Goal: Information Seeking & Learning: Check status

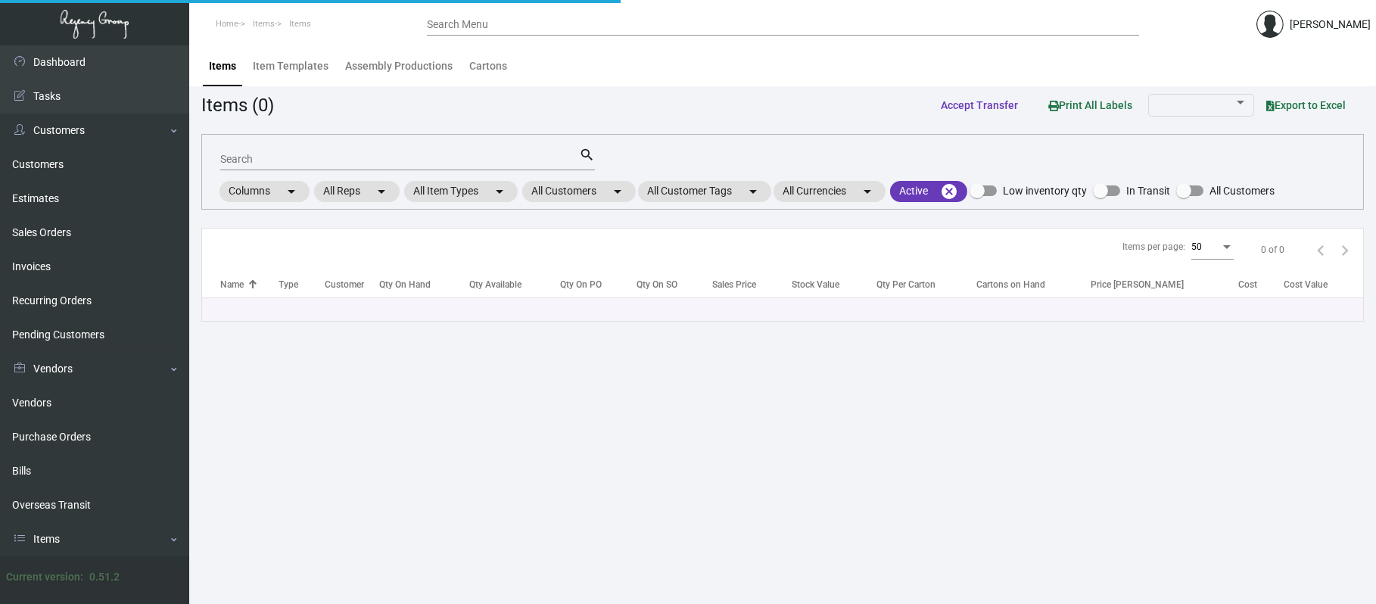
click at [273, 157] on input "Search" at bounding box center [399, 160] width 359 height 12
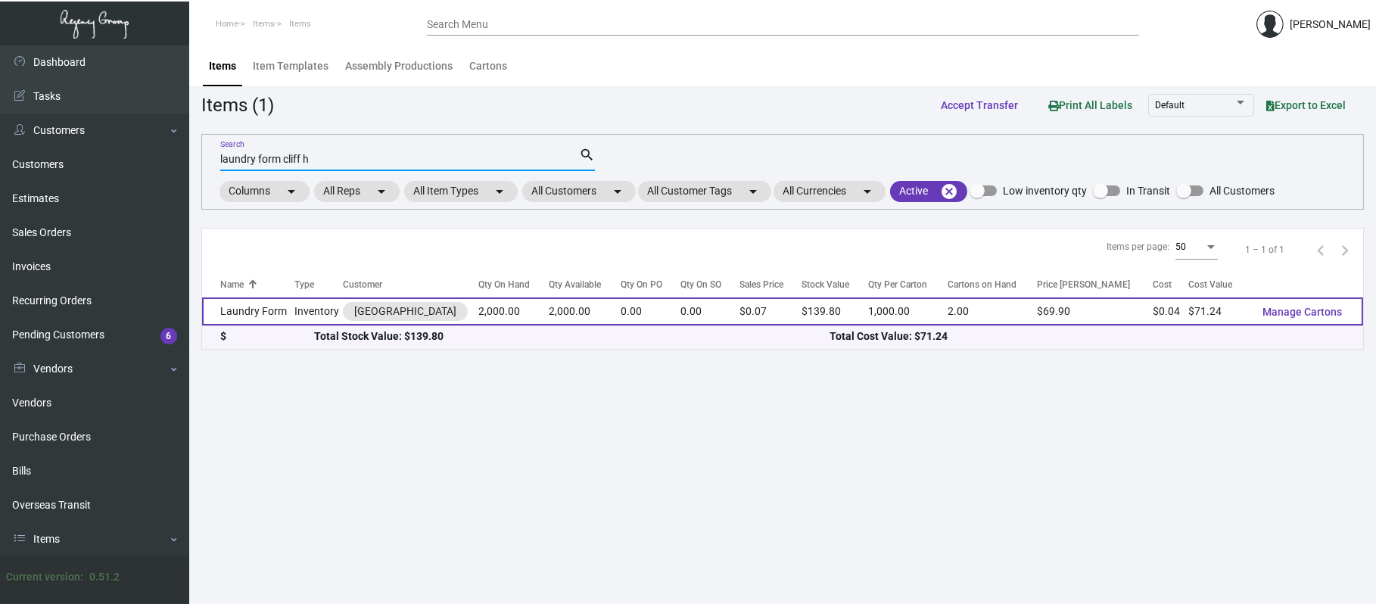
type input "laundry form cliff h"
click at [282, 306] on td "Laundry Form" at bounding box center [248, 312] width 92 height 28
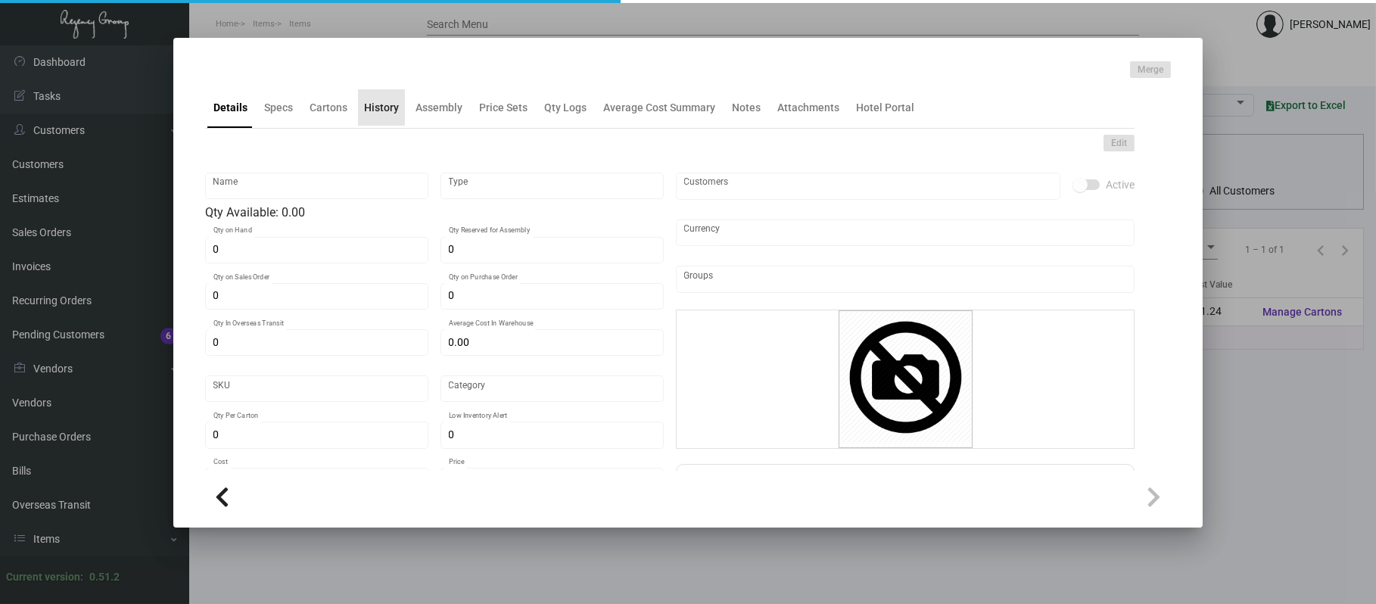
click at [382, 110] on div "History" at bounding box center [381, 108] width 35 height 16
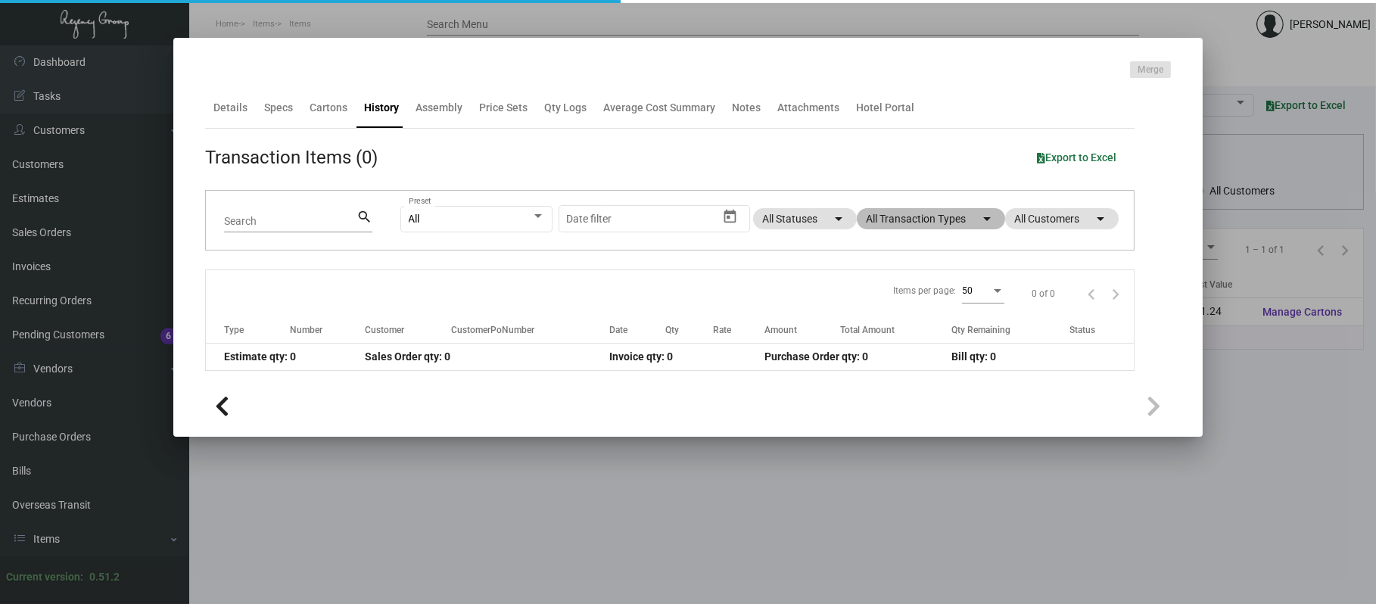
click at [892, 224] on mat-chip "All Transaction Types arrow_drop_down" at bounding box center [931, 218] width 148 height 21
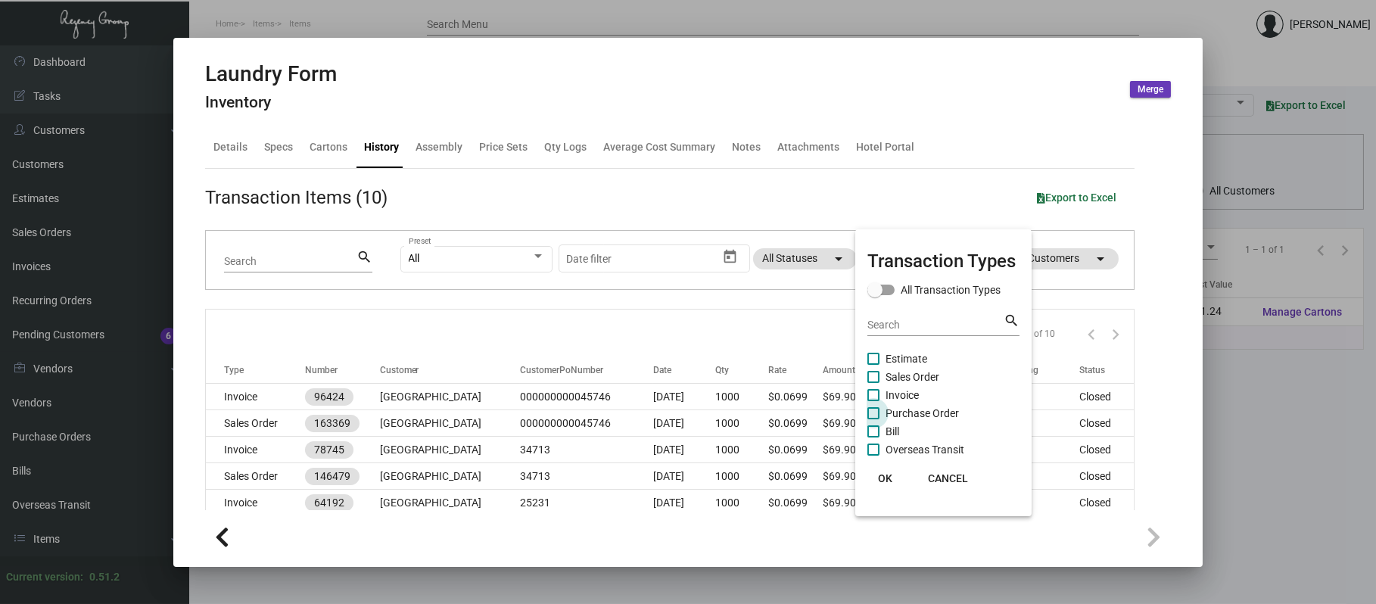
click at [938, 412] on span "Purchase Order" at bounding box center [922, 413] width 73 height 18
click at [874, 419] on input "Purchase Order" at bounding box center [873, 419] width 1 height 1
checkbox input "true"
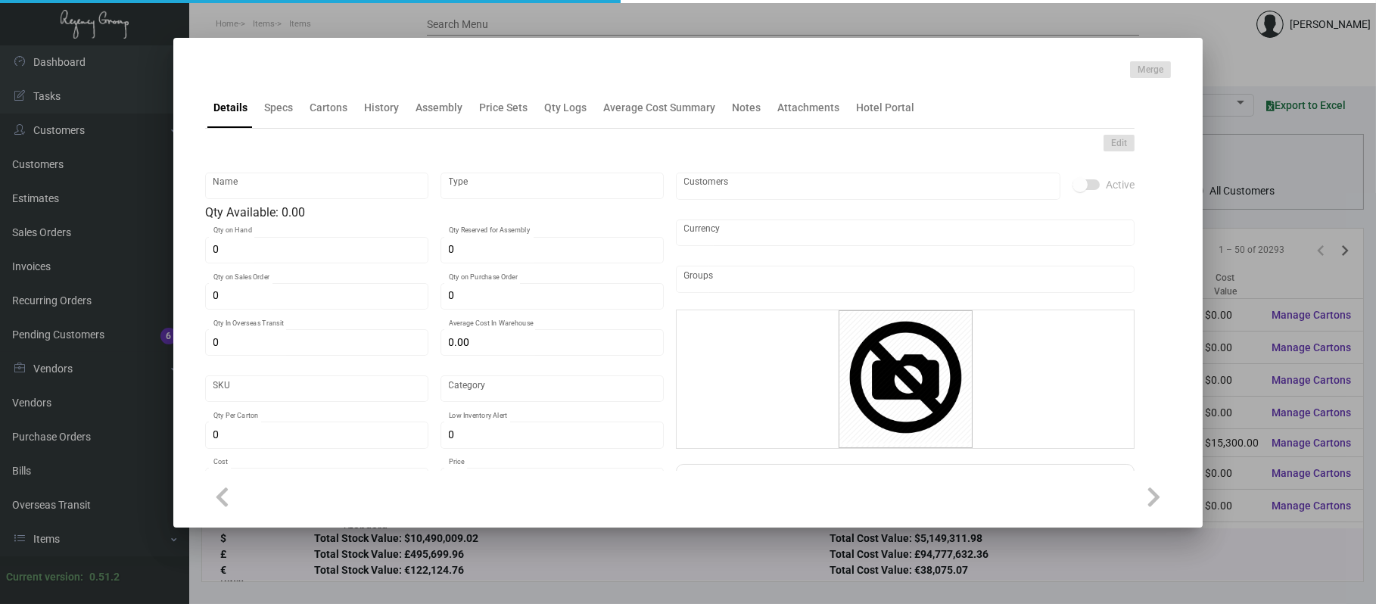
type input "Key Card Holder"
type input "Inventory"
type input "1,525"
type input "$ 0.00"
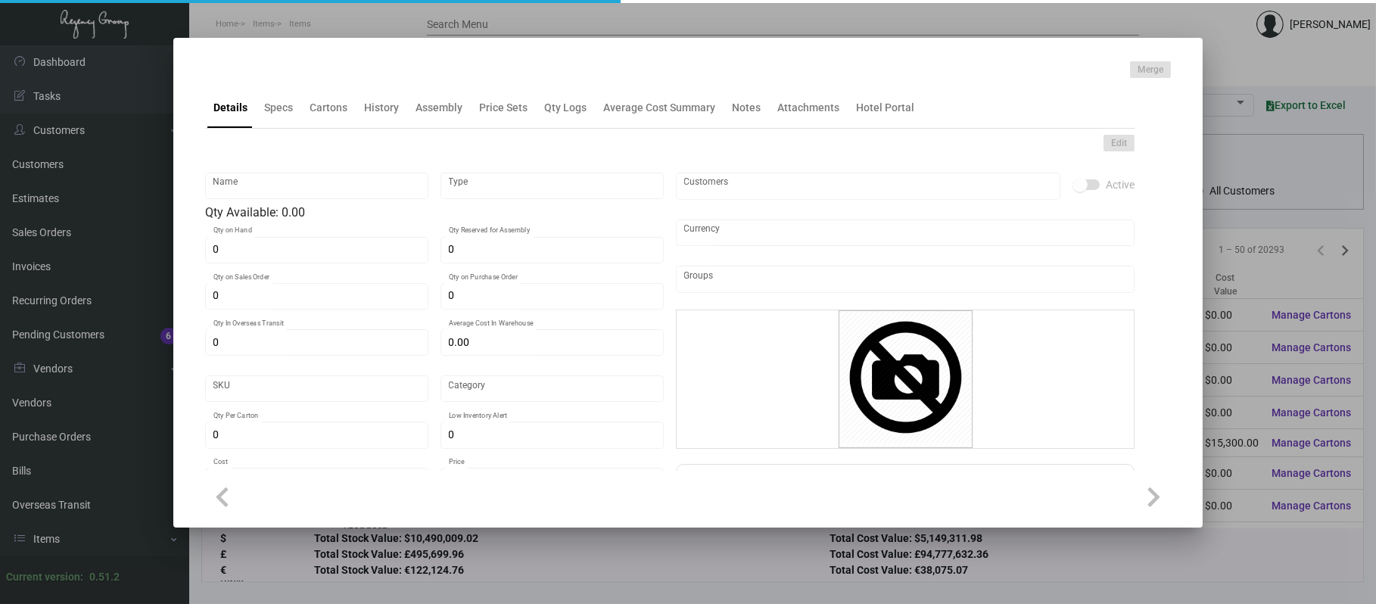
type input "Standard"
type input "1,525"
type input "$ 0.15"
type input "$ 0.30"
checkbox input "true"
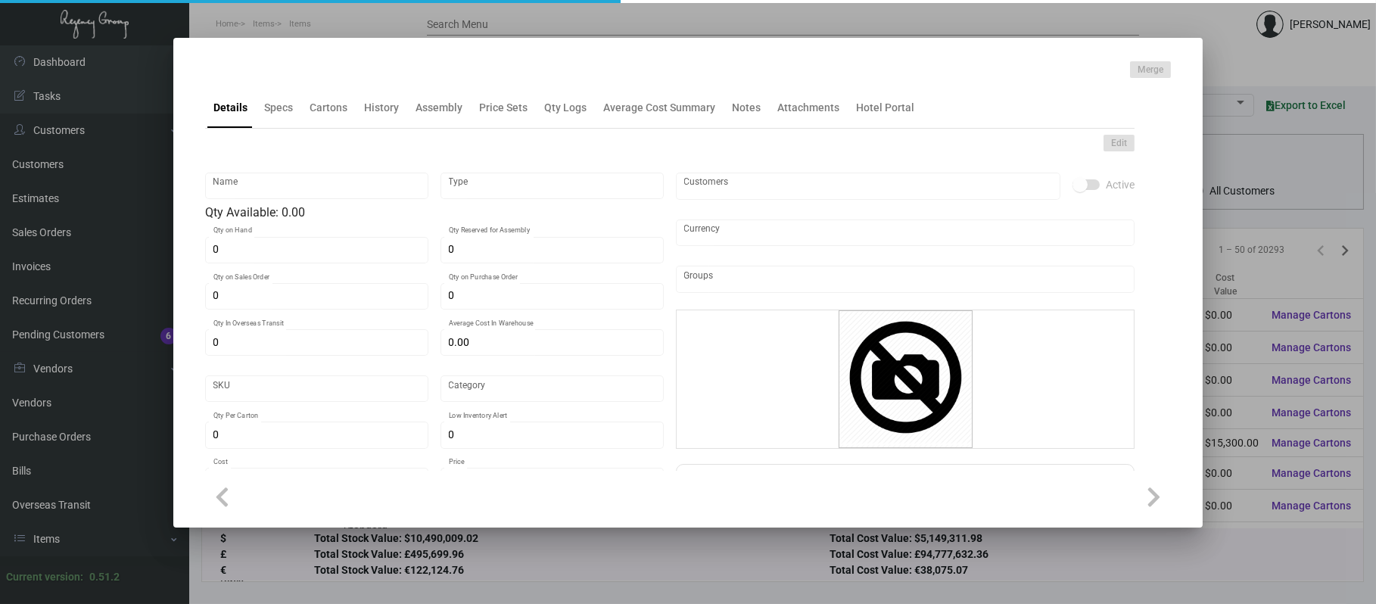
checkbox input "true"
type input "United States Dollar $"
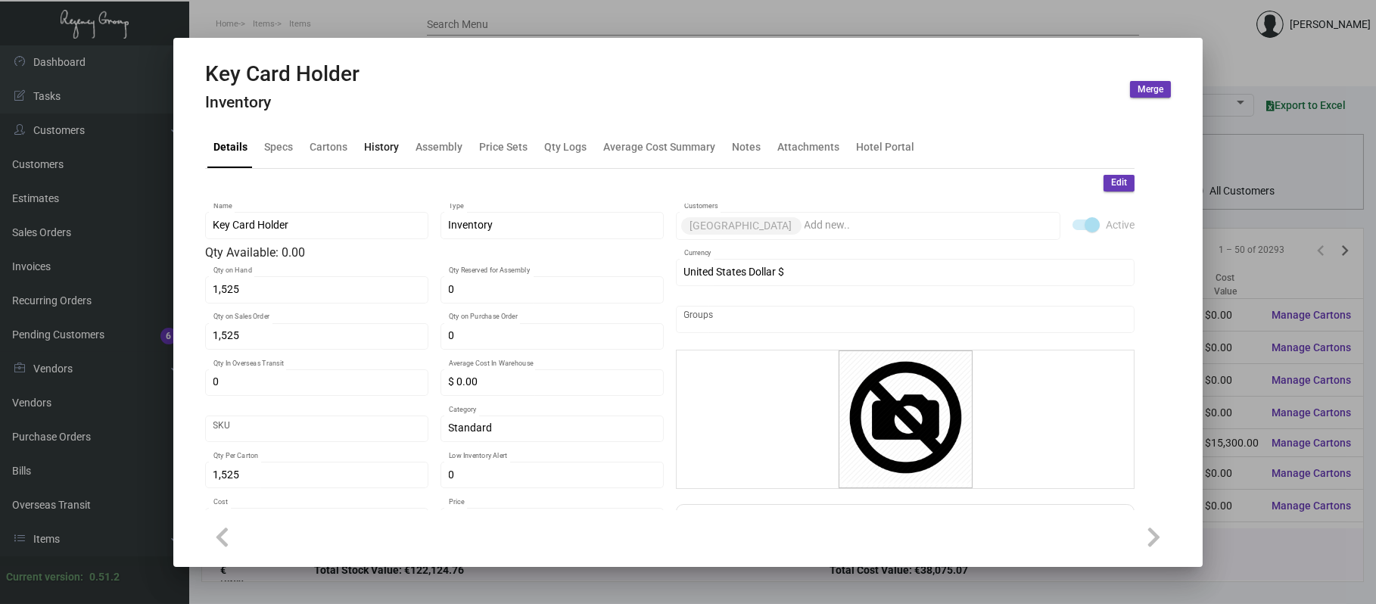
click at [395, 138] on div "History" at bounding box center [381, 147] width 47 height 36
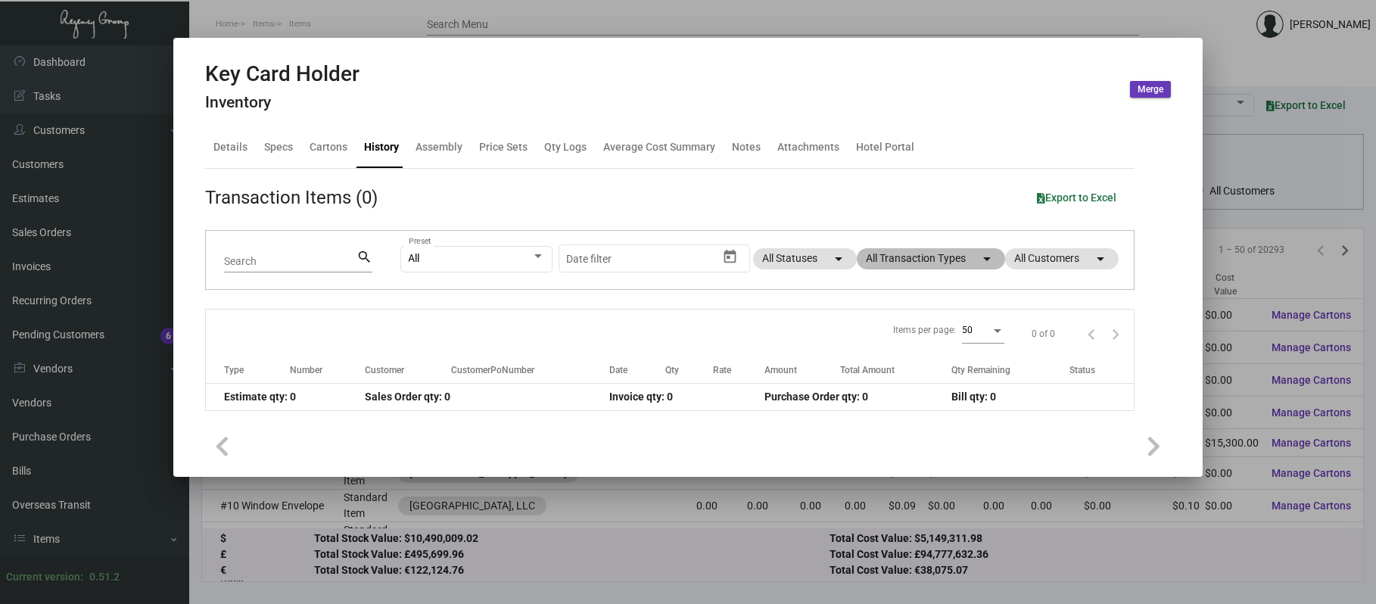
click at [894, 254] on mat-chip "All Transaction Types arrow_drop_down" at bounding box center [931, 258] width 148 height 21
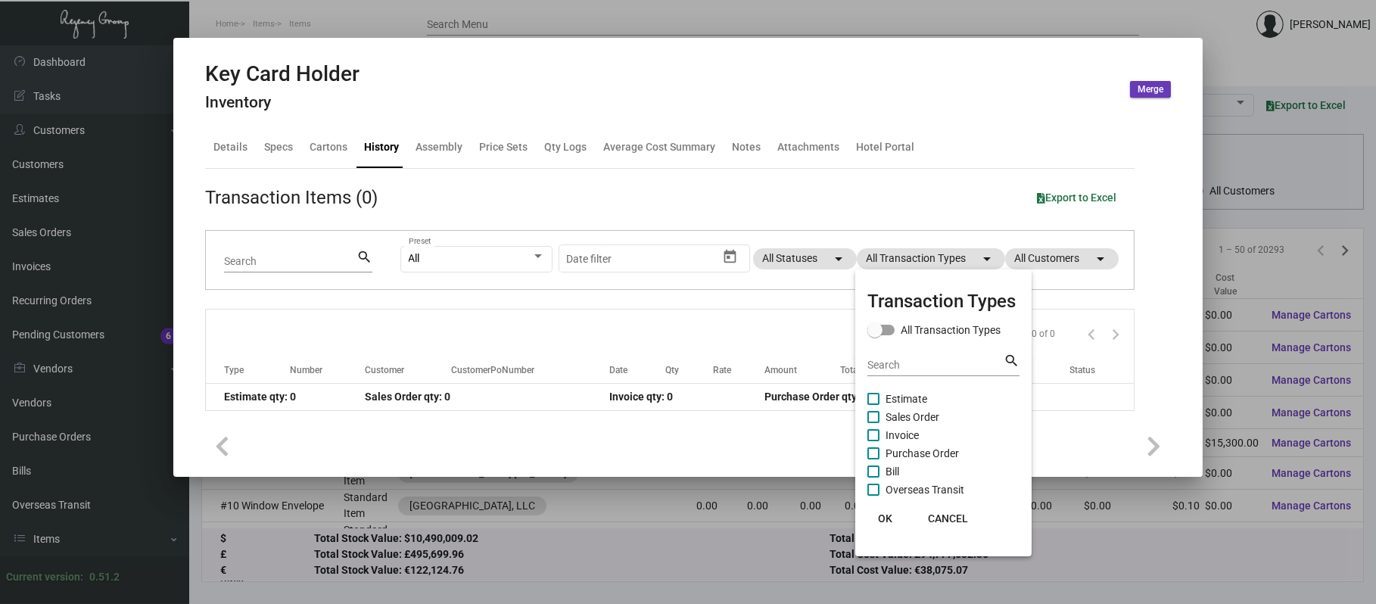
click at [922, 456] on span "Purchase Order" at bounding box center [922, 453] width 73 height 18
click at [874, 460] on input "Purchase Order" at bounding box center [873, 460] width 1 height 1
click at [934, 448] on span "Purchase Order" at bounding box center [922, 453] width 73 height 18
click at [874, 460] on input "Purchase Order" at bounding box center [873, 460] width 1 height 1
checkbox input "false"
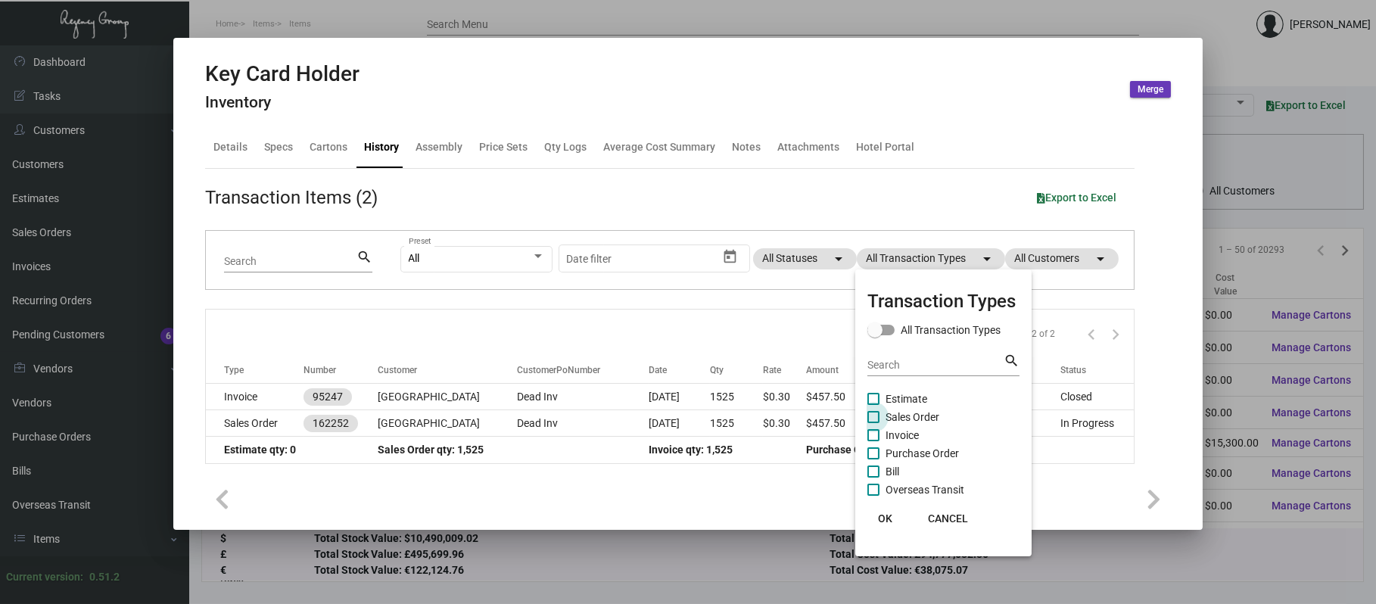
click at [919, 416] on span "Sales Order" at bounding box center [913, 417] width 54 height 18
click at [874, 423] on input "Sales Order" at bounding box center [873, 423] width 1 height 1
checkbox input "true"
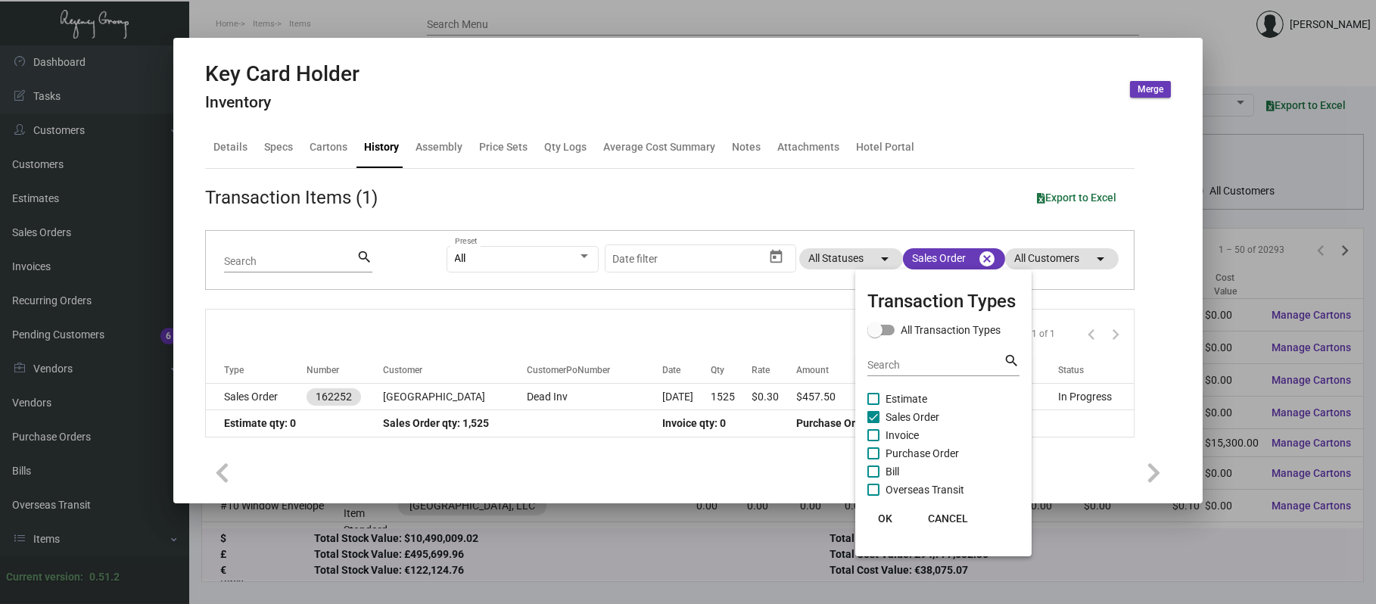
click at [522, 390] on div at bounding box center [688, 302] width 1376 height 604
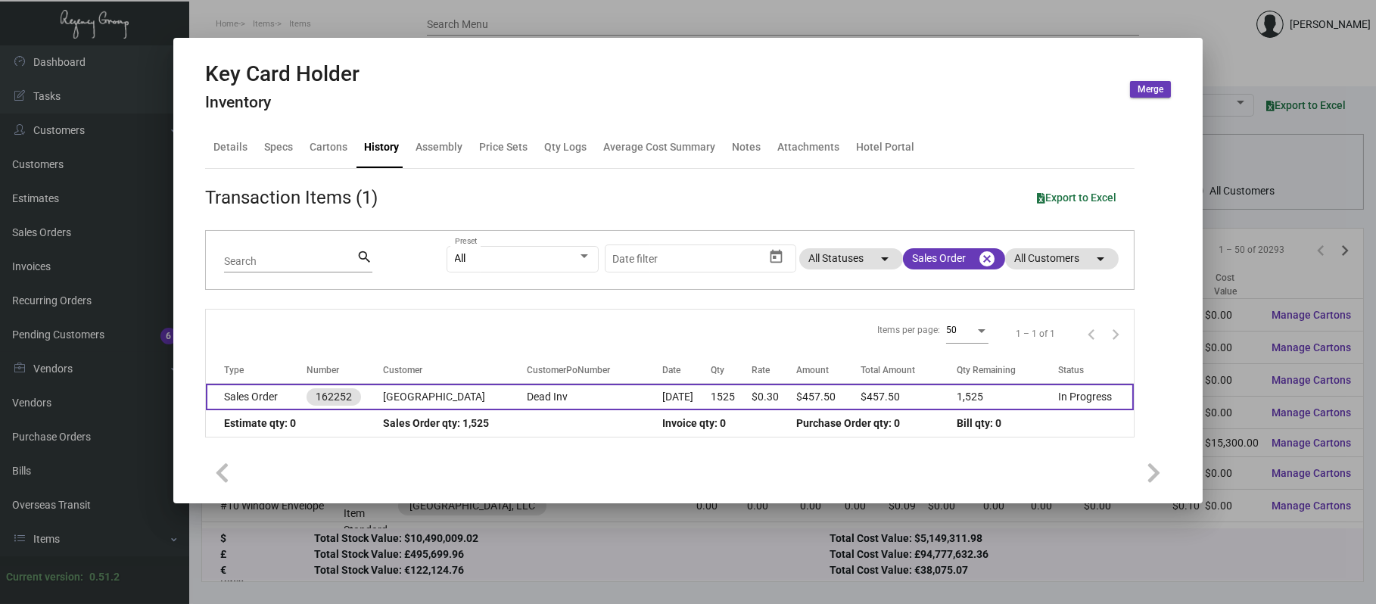
click at [527, 394] on td "Dead Inv" at bounding box center [595, 397] width 136 height 26
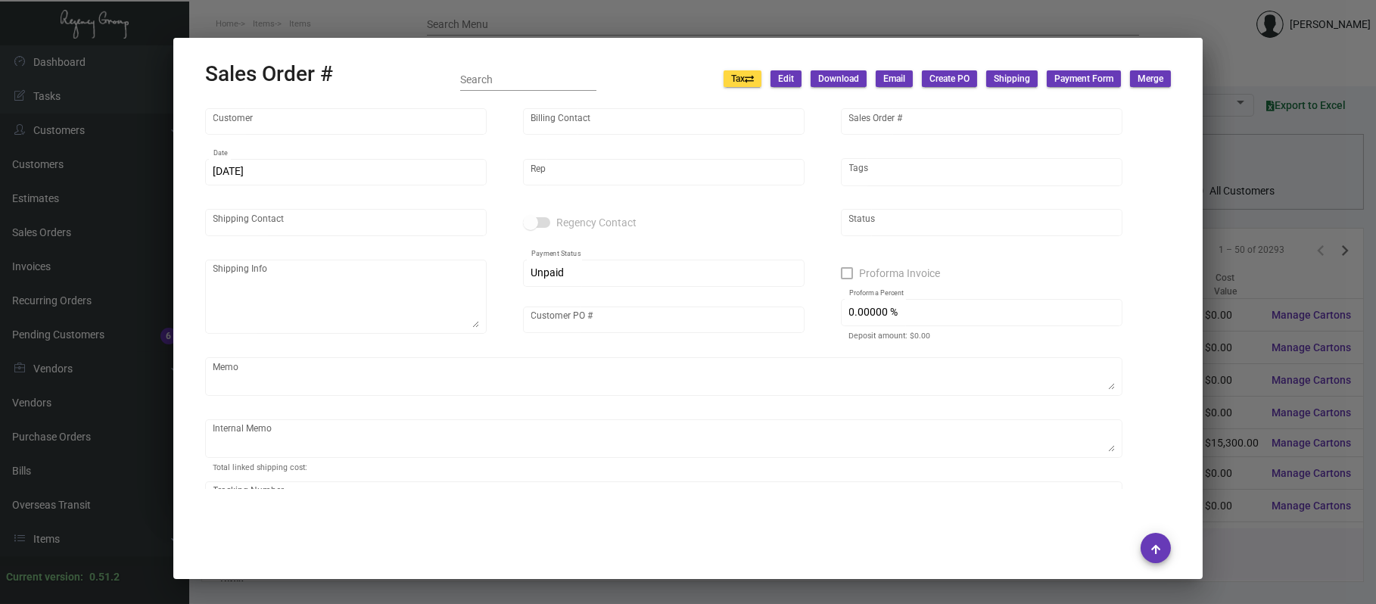
type input "[GEOGRAPHIC_DATA]"
type input "Accounts Payable"
type input "162252"
type input "[DATE]"
type input "[PERSON_NAME]"
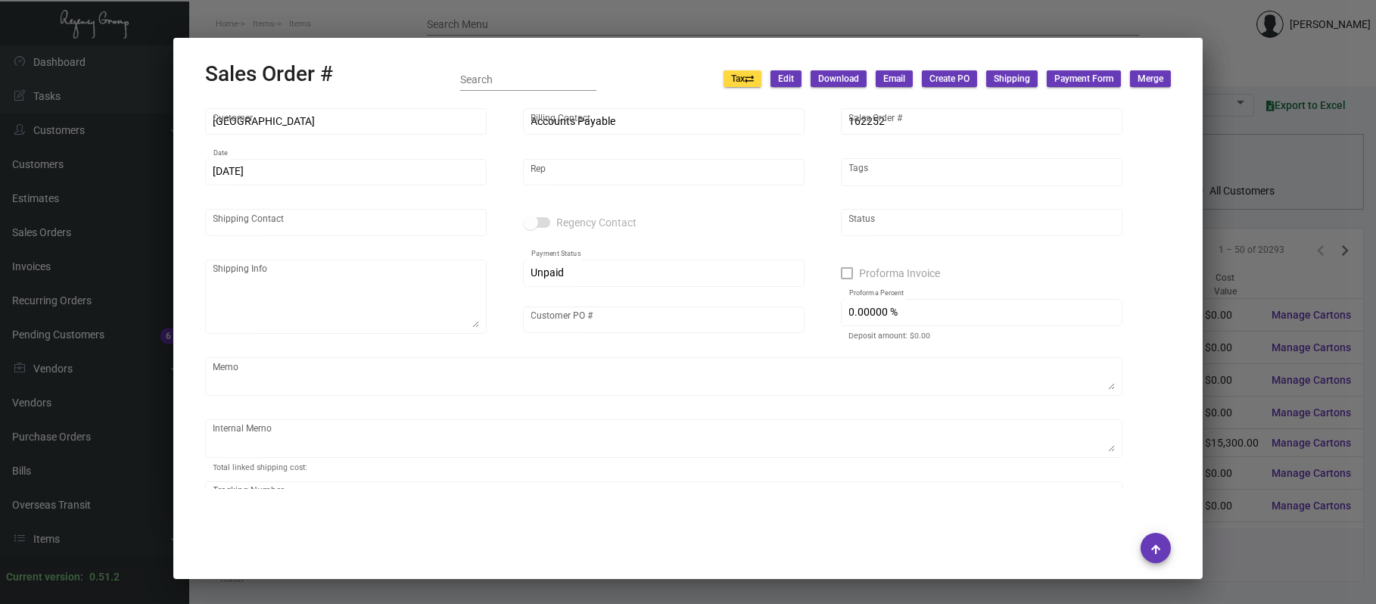
type input "Attn: [PERSON_NAME]"
type textarea "Normandie - Attn: [PERSON_NAME] [STREET_ADDRESS]"
type input "Dead Inv"
type input "United States Dollar $"
type input "$ 0.00"
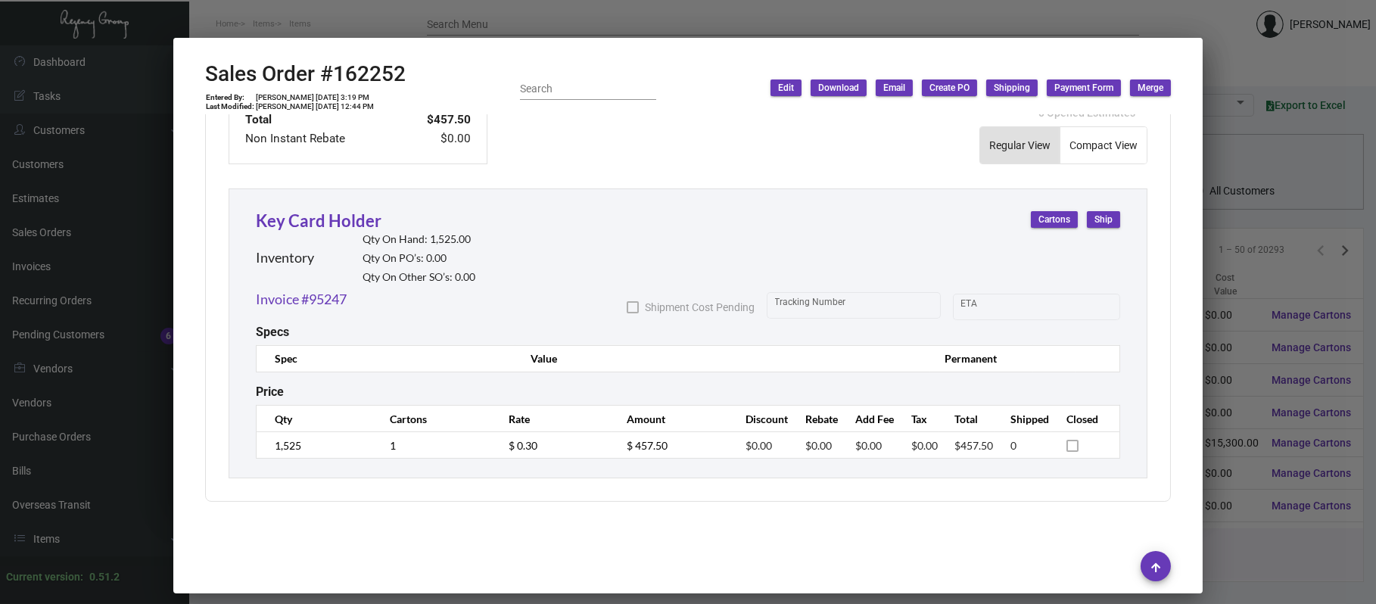
scroll to position [752, 0]
click at [416, 26] on div at bounding box center [688, 302] width 1376 height 604
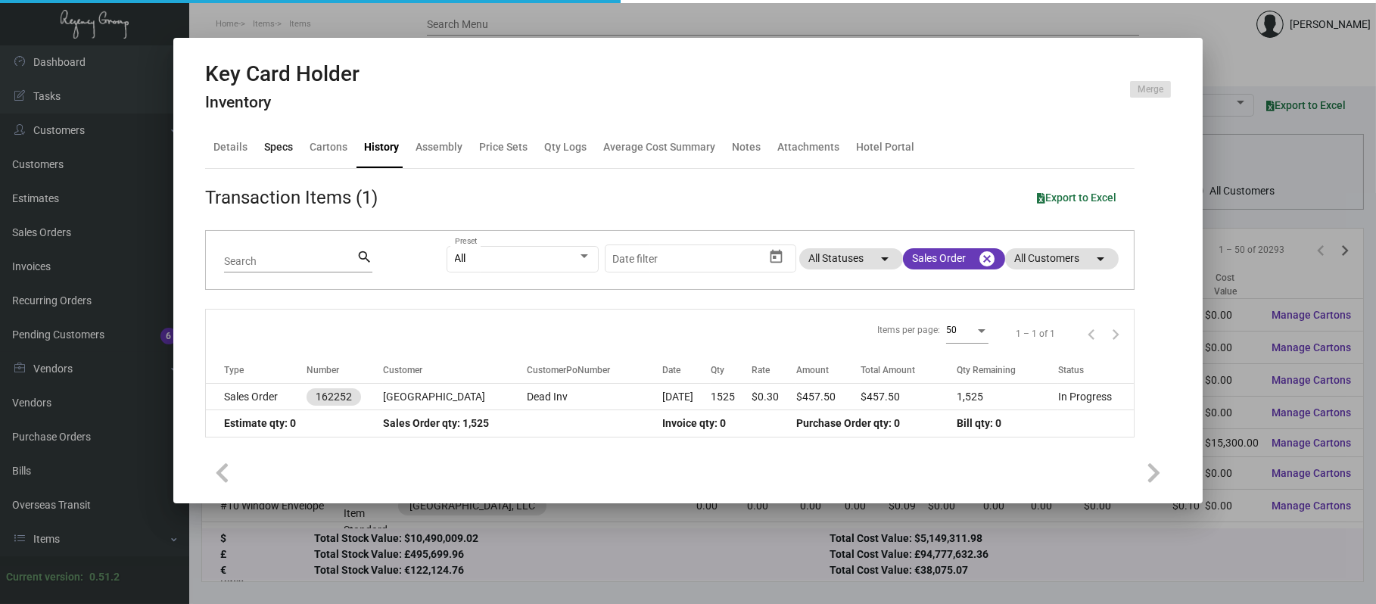
click at [266, 147] on div "Specs" at bounding box center [278, 147] width 29 height 16
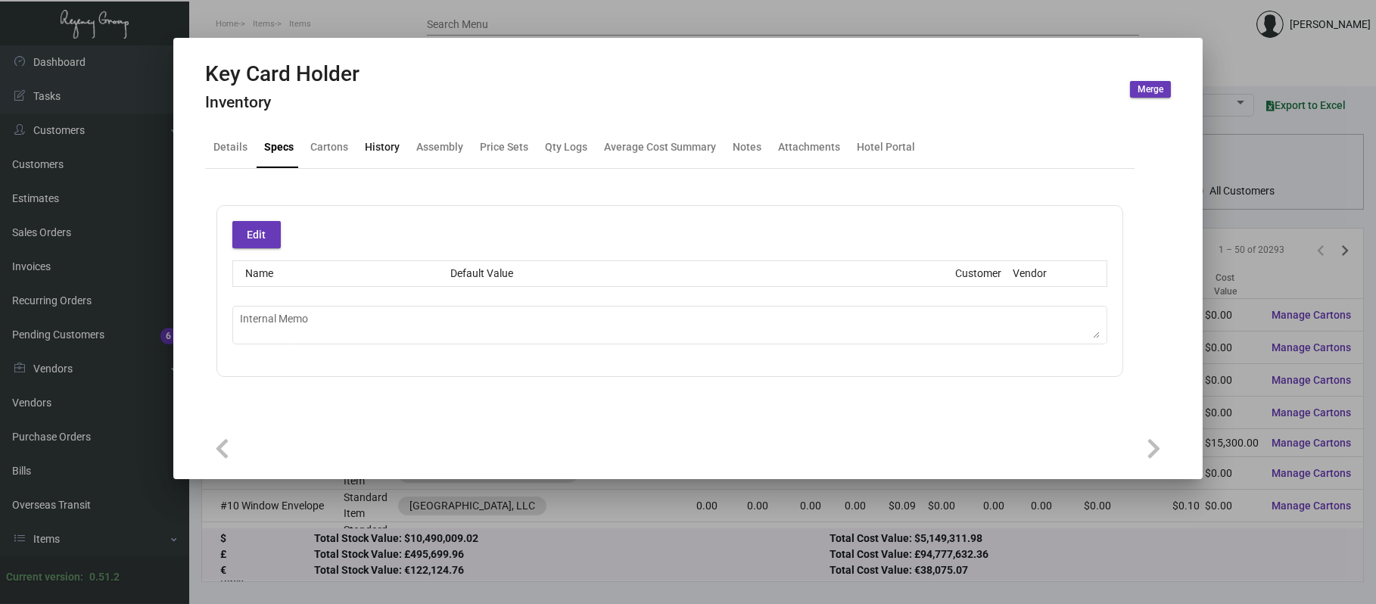
click at [379, 144] on div "History" at bounding box center [382, 147] width 35 height 16
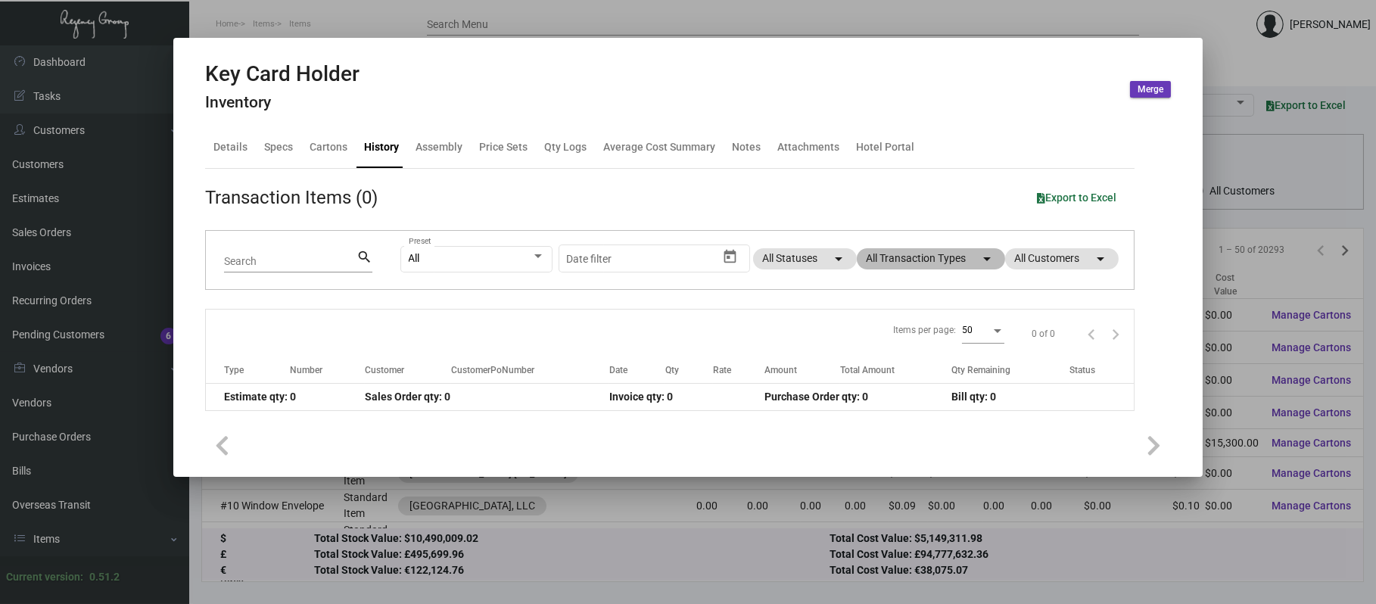
click at [911, 256] on mat-chip "All Transaction Types arrow_drop_down" at bounding box center [931, 258] width 148 height 21
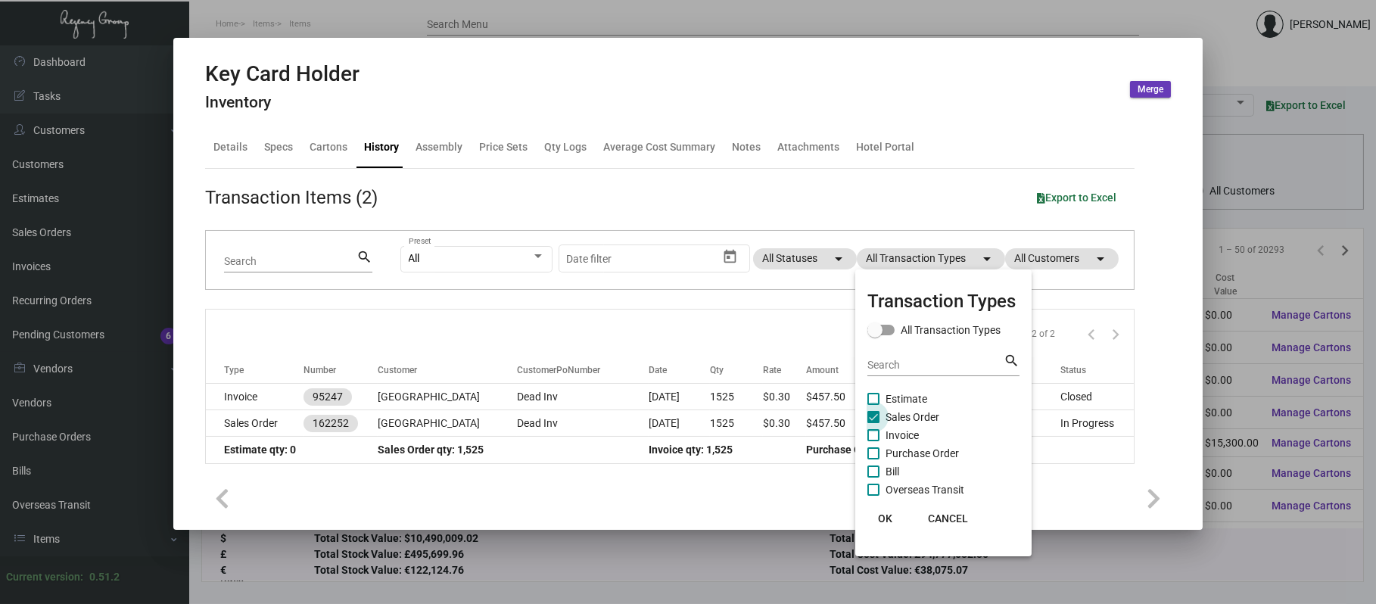
click at [893, 419] on span "Sales Order" at bounding box center [913, 417] width 54 height 18
click at [874, 423] on input "Sales Order" at bounding box center [873, 423] width 1 height 1
click at [892, 413] on span "Sales Order" at bounding box center [913, 417] width 54 height 18
click at [874, 423] on input "Sales Order" at bounding box center [873, 423] width 1 height 1
checkbox input "true"
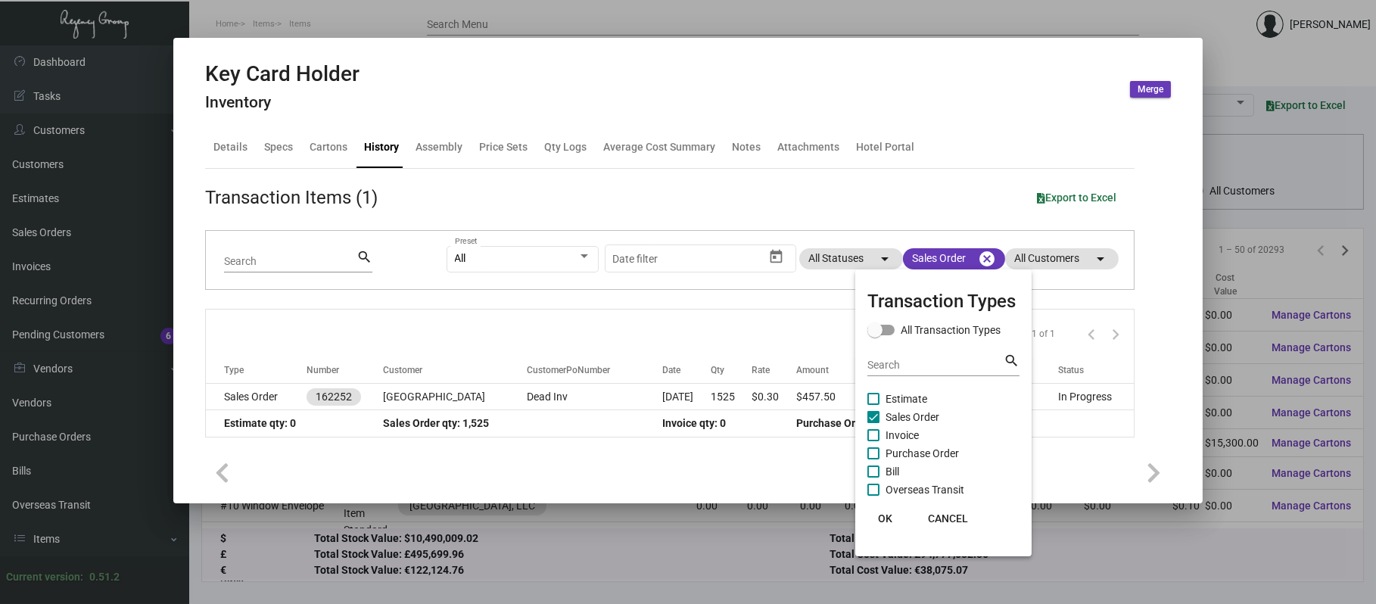
click at [525, 394] on div at bounding box center [688, 302] width 1376 height 604
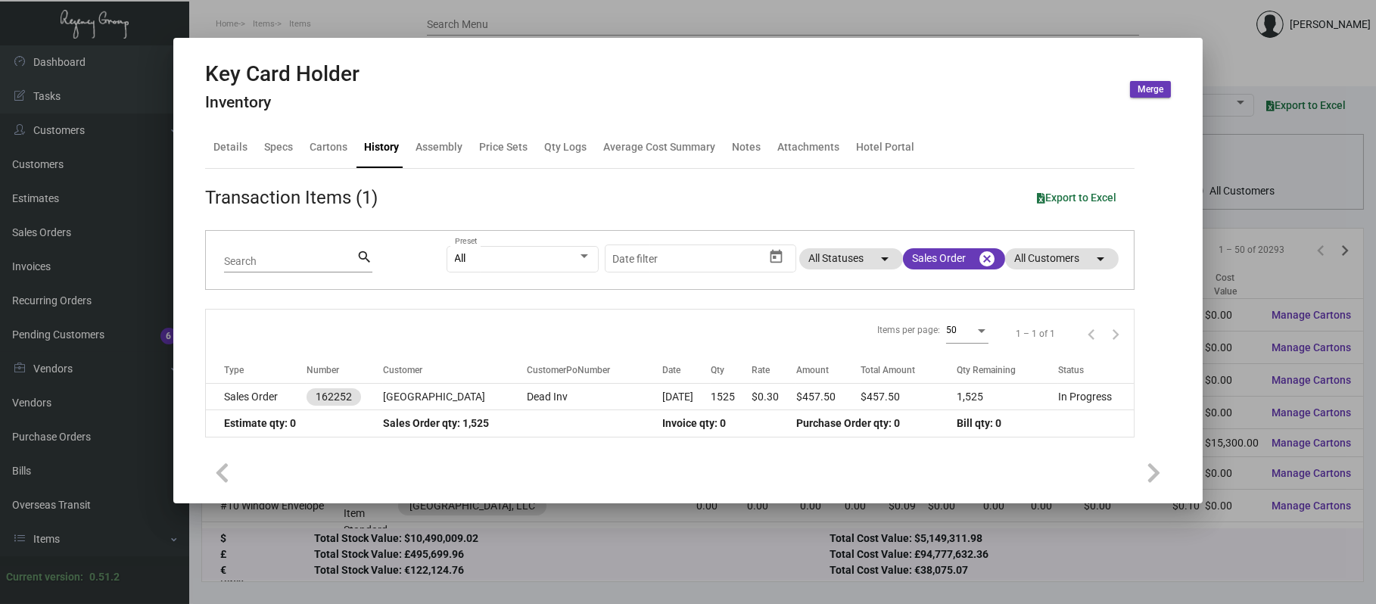
click at [527, 394] on td "Dead Inv" at bounding box center [595, 397] width 136 height 26
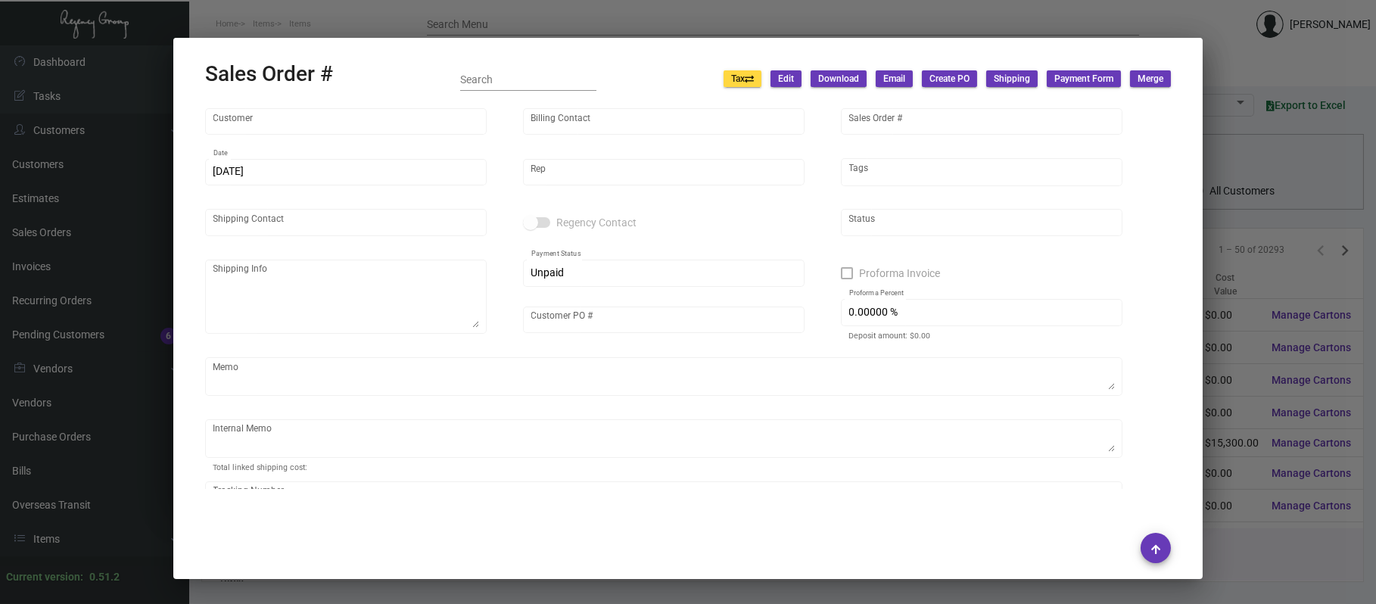
type input "[GEOGRAPHIC_DATA]"
type input "Accounts Payable"
type input "162252"
type input "[DATE]"
type input "[PERSON_NAME]"
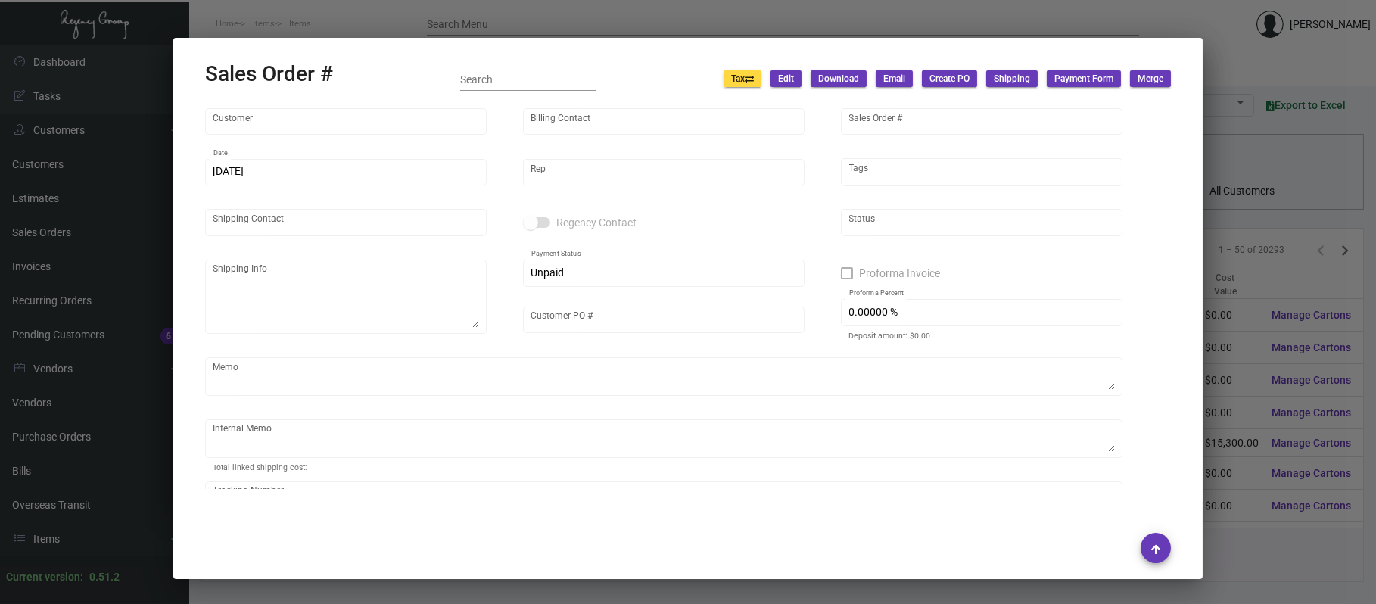
type input "Attn: [PERSON_NAME]"
type textarea "Normandie - Attn: [PERSON_NAME] [STREET_ADDRESS]"
type input "Dead Inv"
type input "United States Dollar $"
type input "$ 0.00"
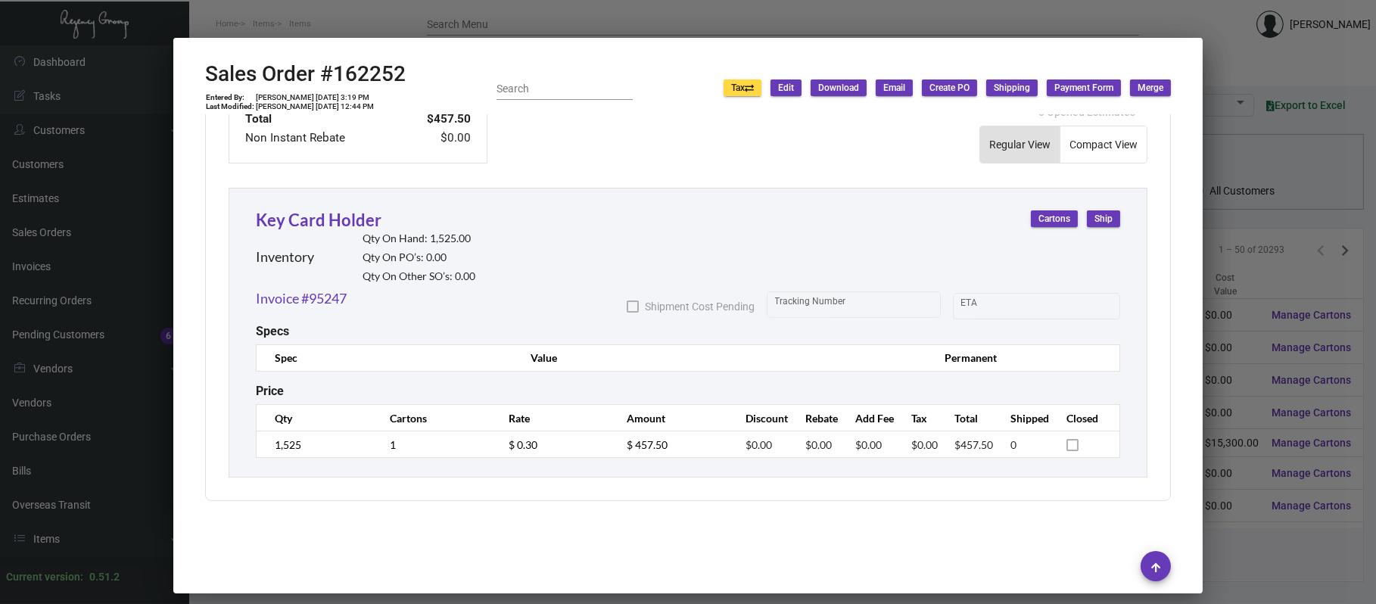
click at [1222, 220] on div at bounding box center [688, 302] width 1376 height 604
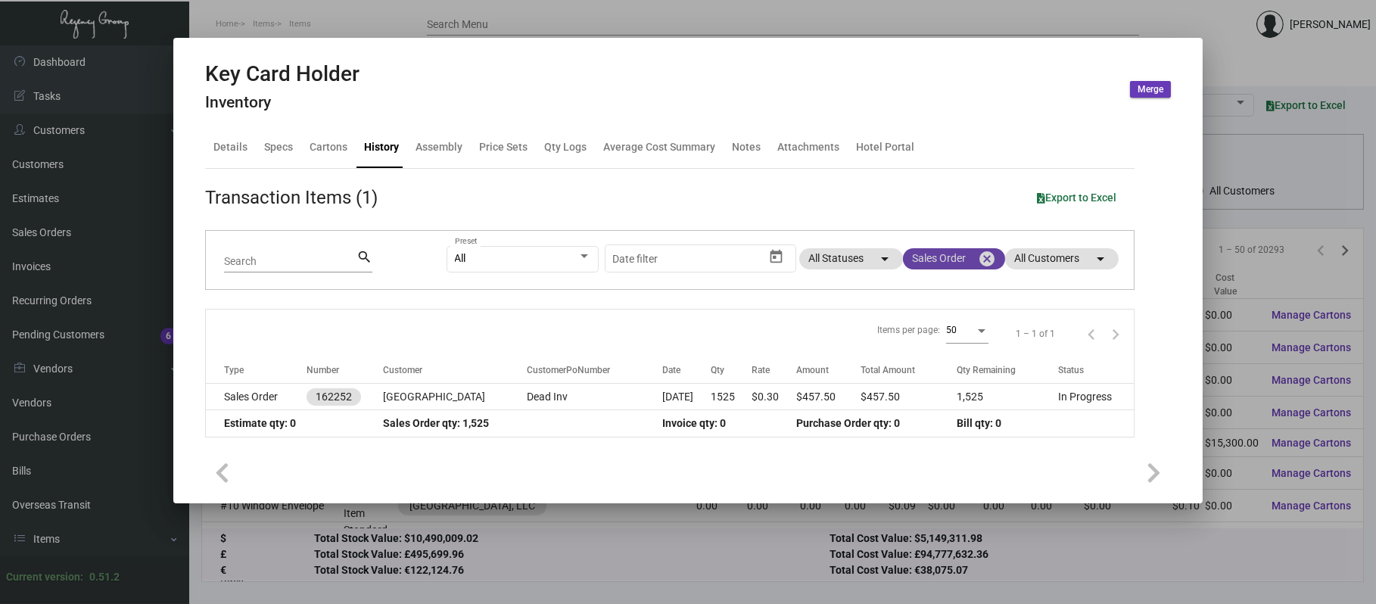
click at [978, 264] on mat-icon "cancel" at bounding box center [987, 259] width 18 height 18
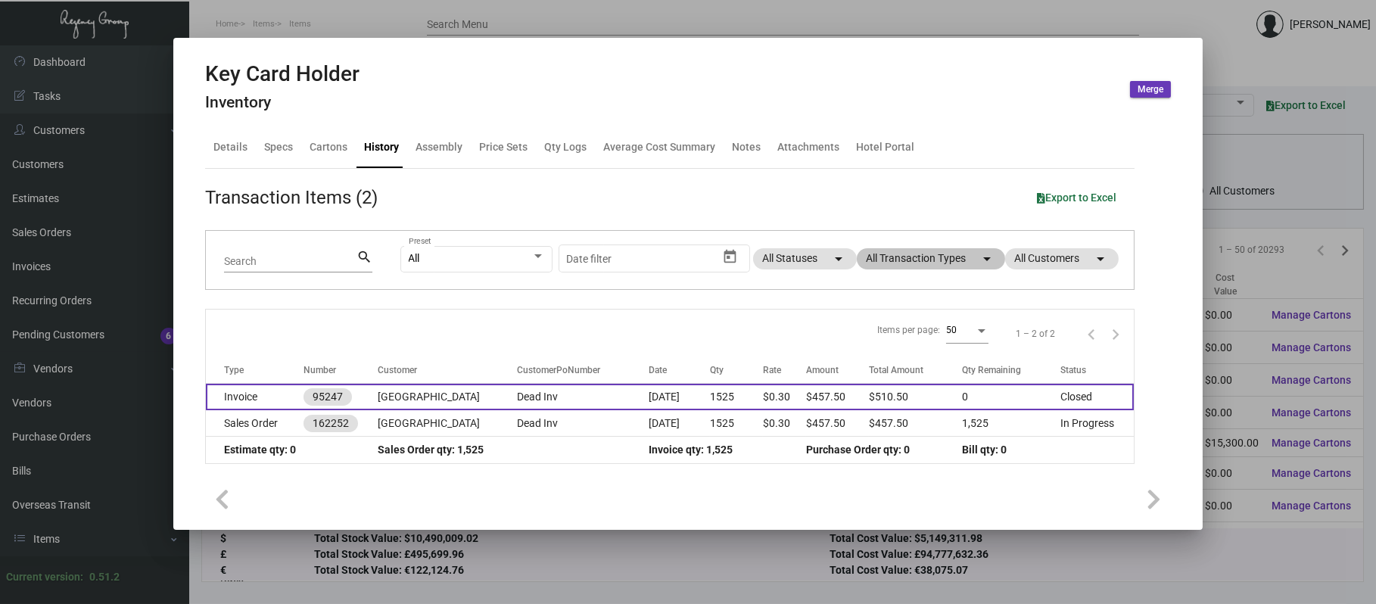
click at [517, 406] on td "Dead Inv" at bounding box center [583, 397] width 132 height 26
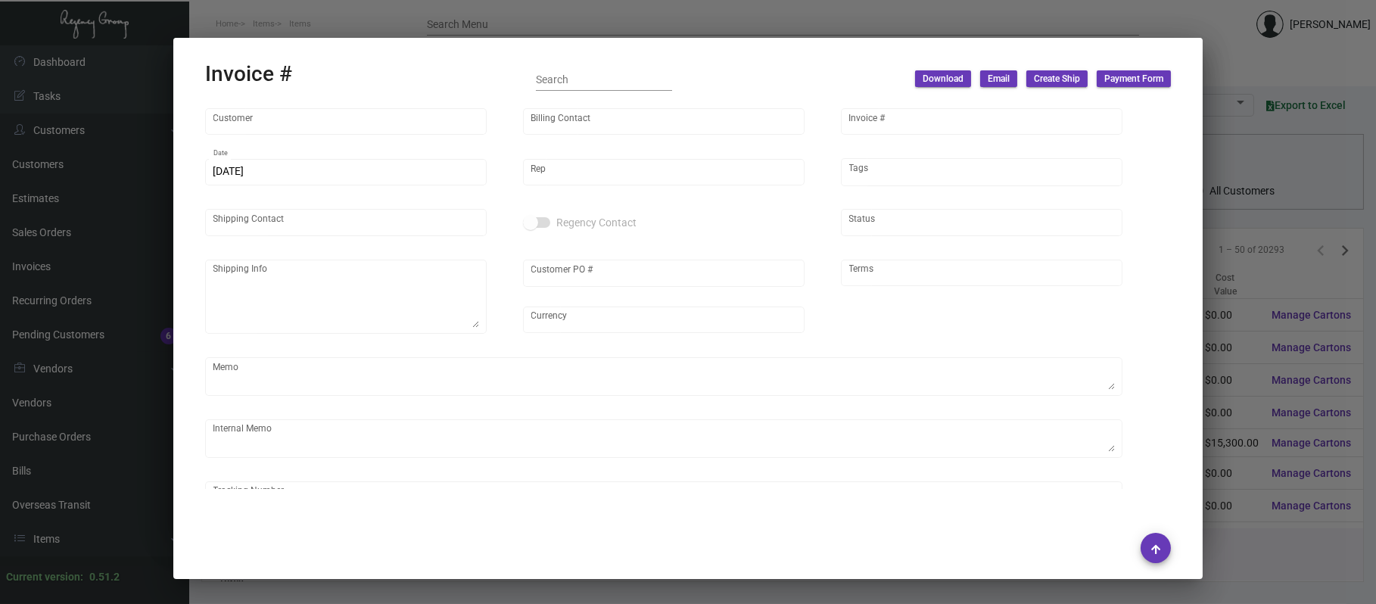
type input "[GEOGRAPHIC_DATA]"
type input "Accounts Payable"
type input "95247"
type input "[DATE]"
type input "[PERSON_NAME]"
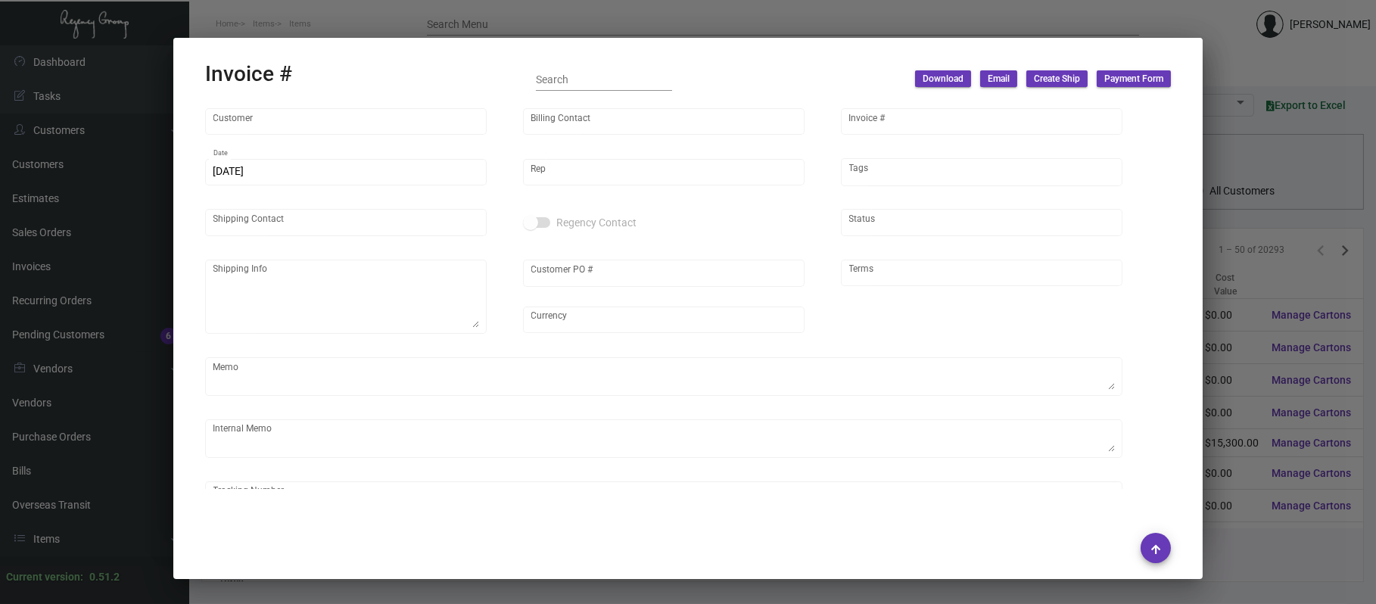
type input "Attn: [PERSON_NAME]"
type textarea "Normandie - Attn: [PERSON_NAME] [STREET_ADDRESS]"
type input "Dead Inv"
type input "United States Dollar $"
type input "Net 30"
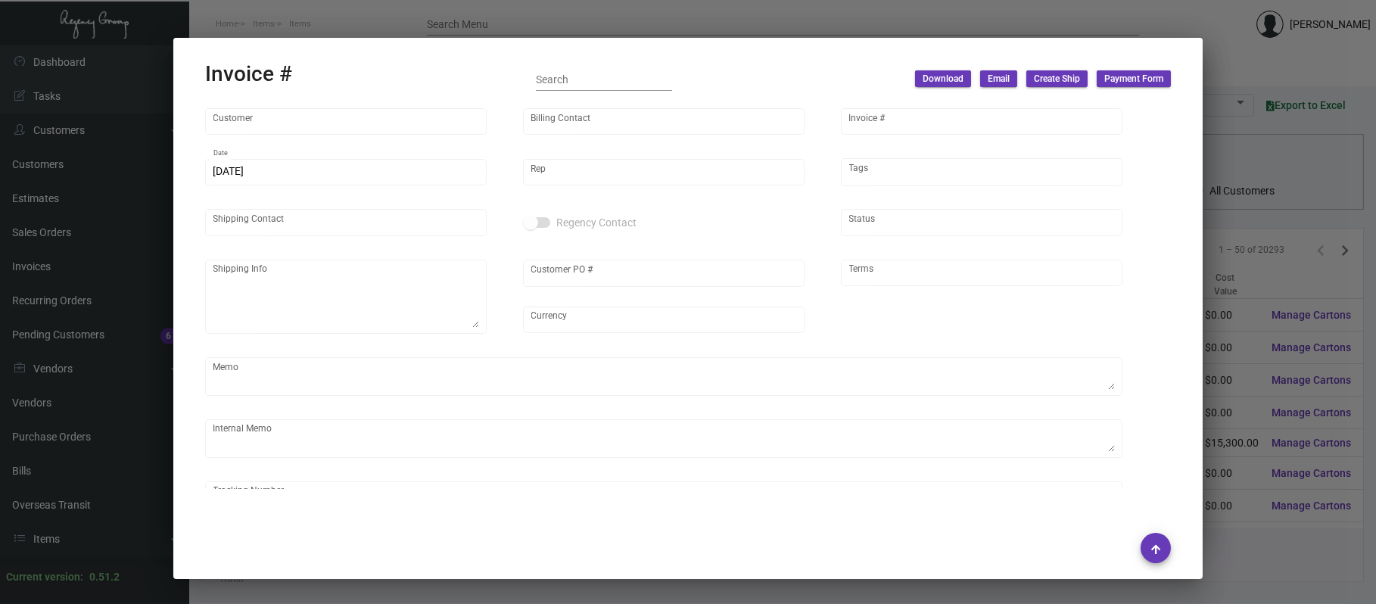
type input "$ 53.00"
type input "[DATE]"
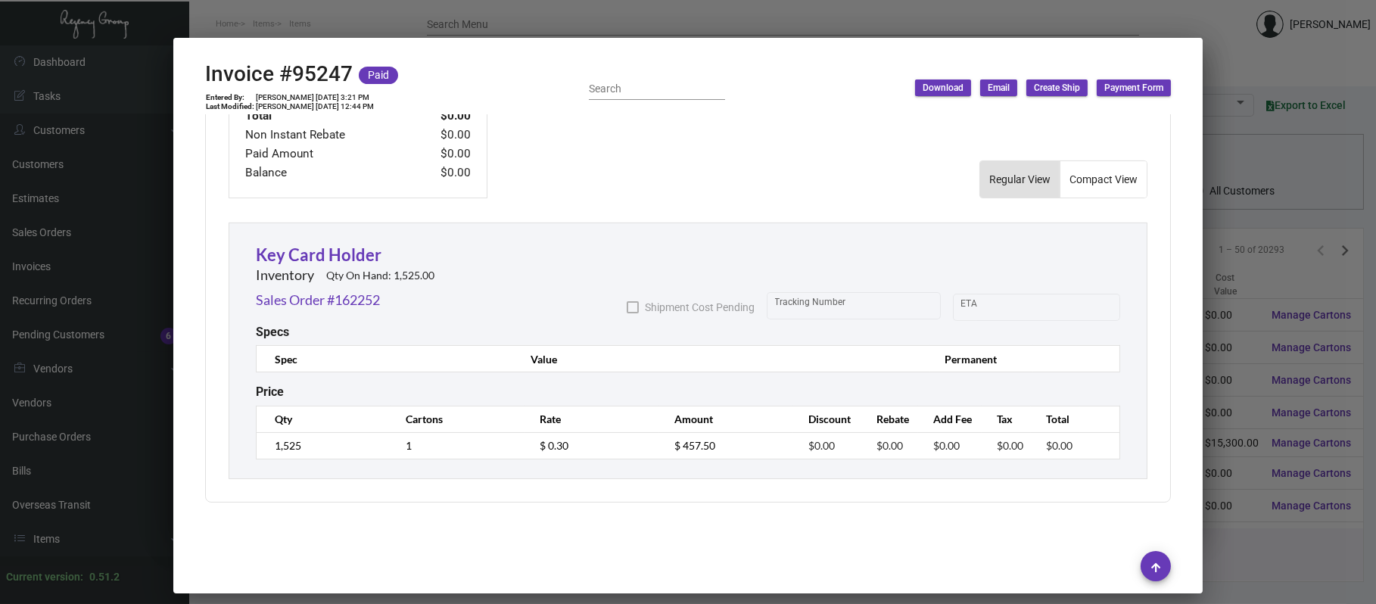
scroll to position [784, 0]
click at [515, 10] on div at bounding box center [688, 302] width 1376 height 604
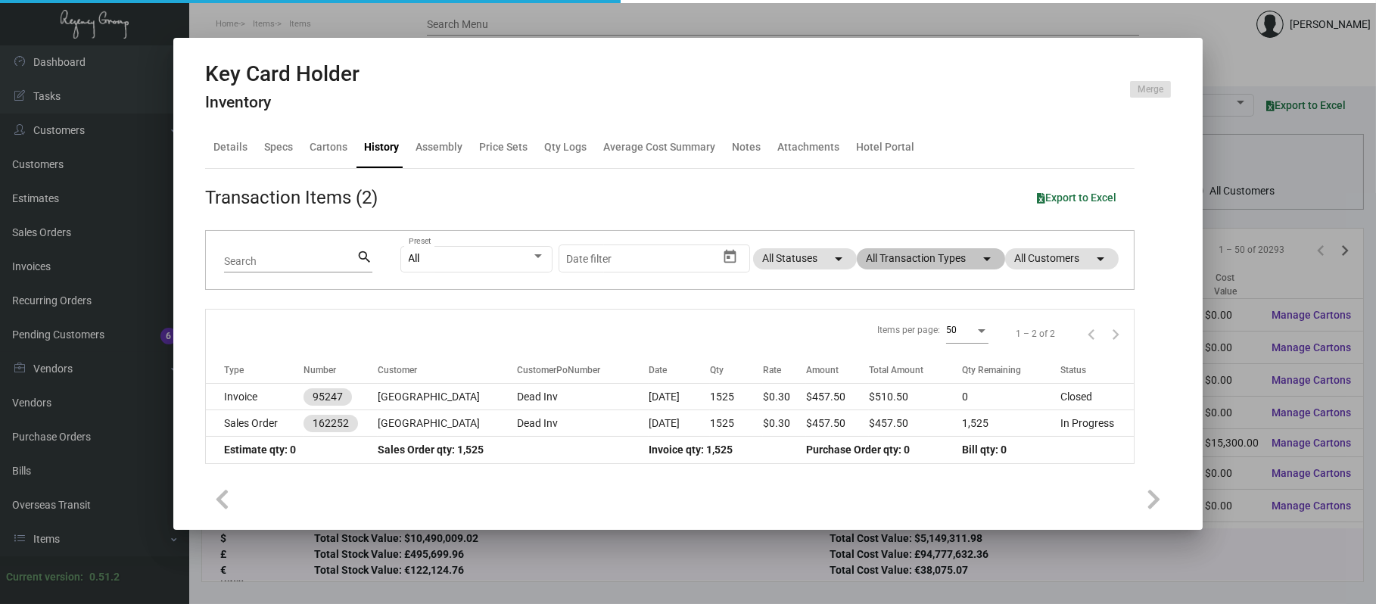
click at [515, 11] on div at bounding box center [688, 302] width 1376 height 604
